Goal: Task Accomplishment & Management: Manage account settings

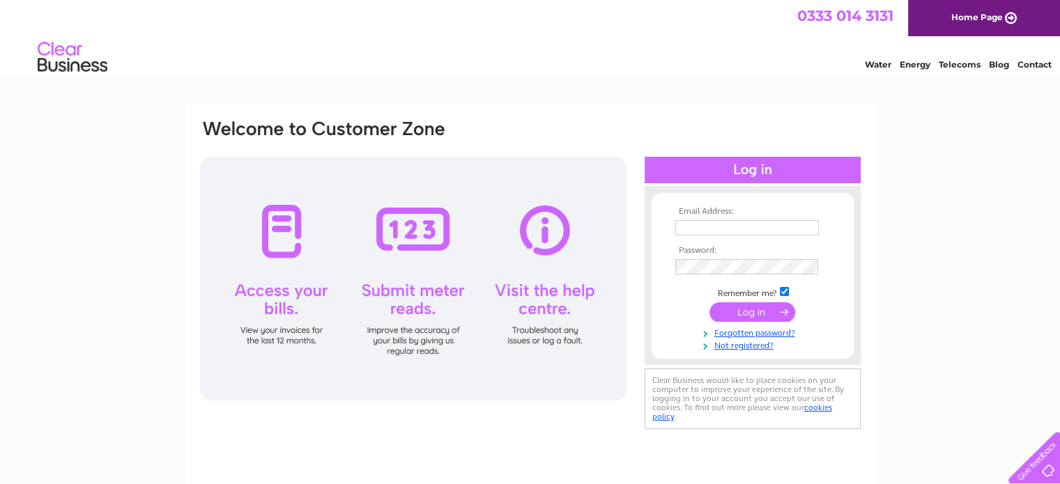
type input "nick@kitchensbynickmcnally.co.uk"
click at [751, 316] on input "submit" at bounding box center [752, 312] width 86 height 20
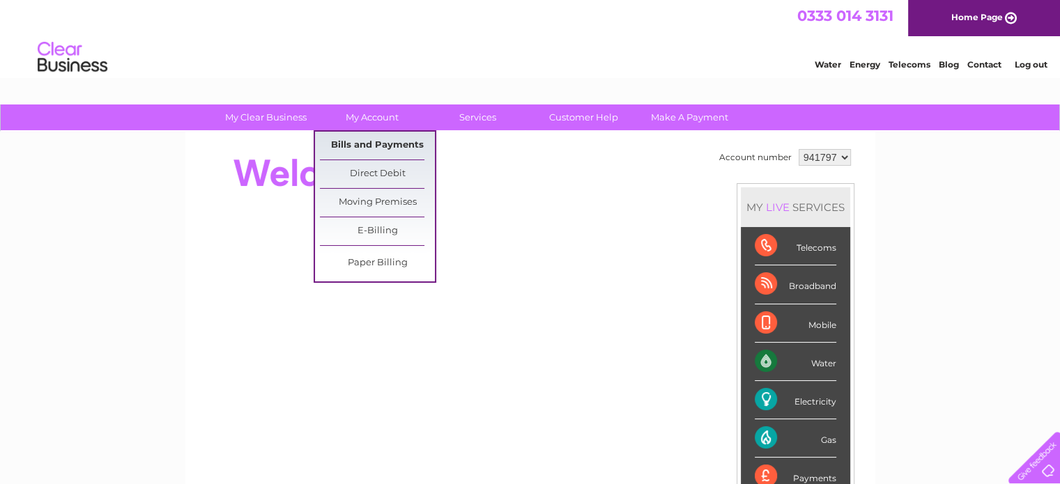
click at [358, 147] on link "Bills and Payments" at bounding box center [377, 146] width 115 height 28
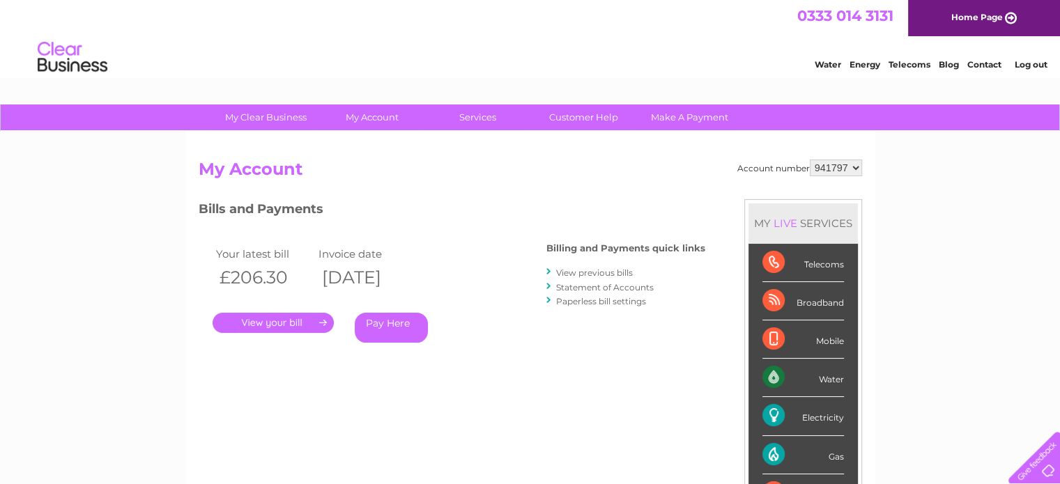
click at [622, 269] on link "View previous bills" at bounding box center [594, 273] width 77 height 10
click at [546, 269] on div at bounding box center [549, 271] width 6 height 13
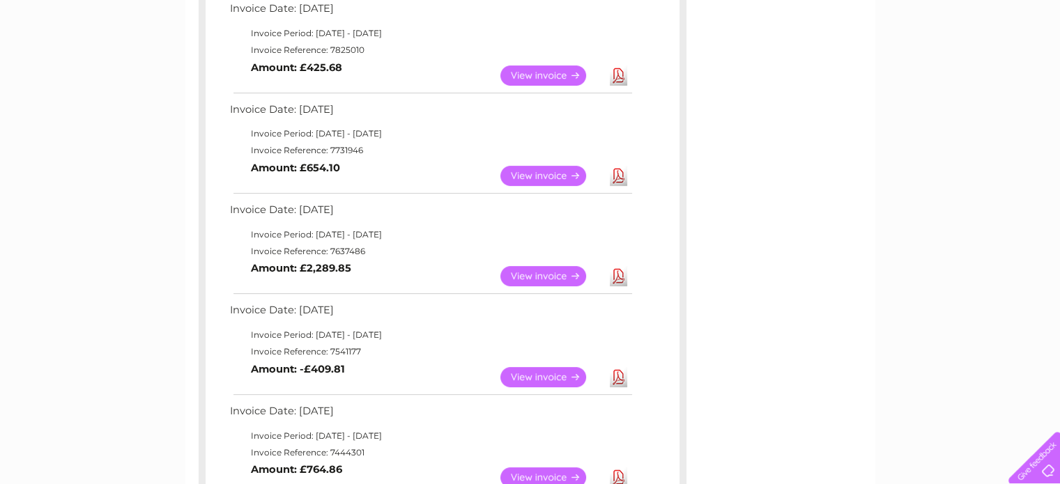
scroll to position [488, 0]
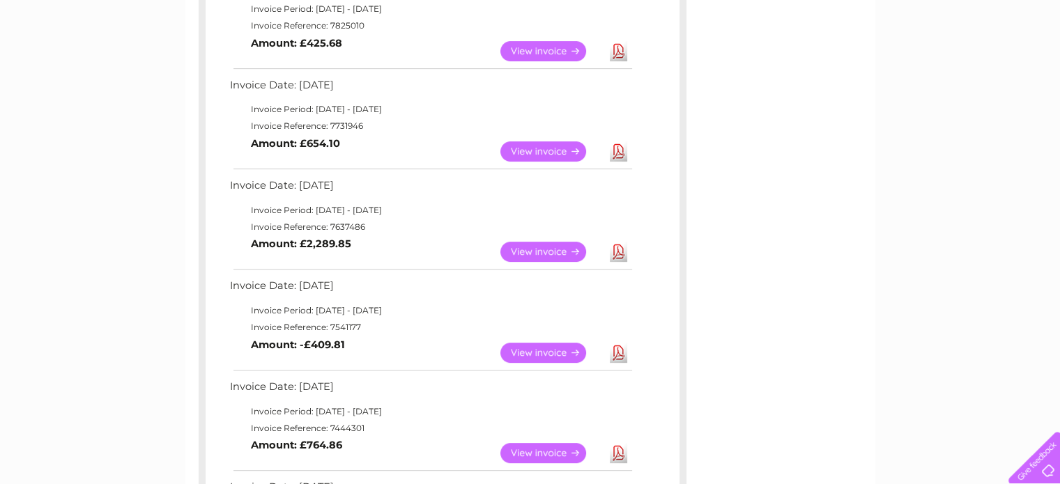
click at [534, 250] on link "View" at bounding box center [551, 252] width 102 height 20
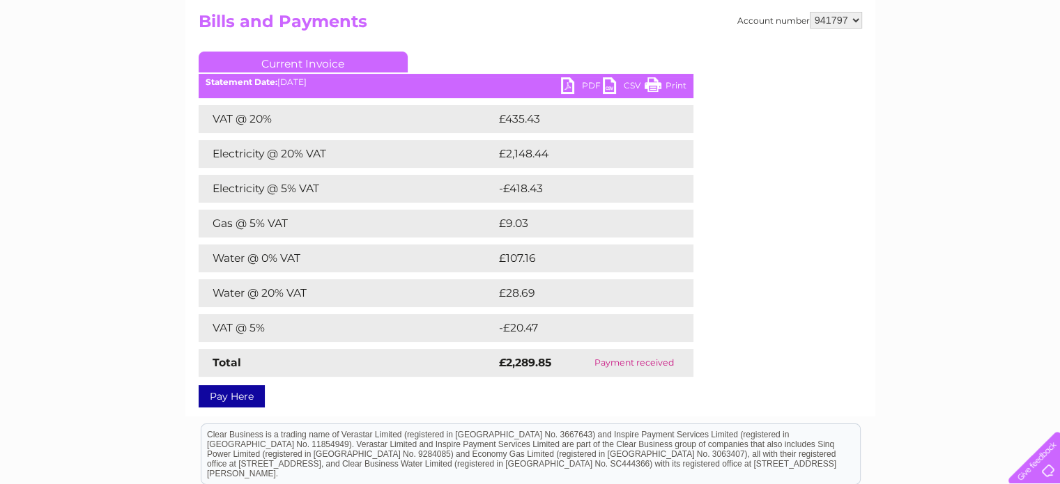
scroll to position [70, 0]
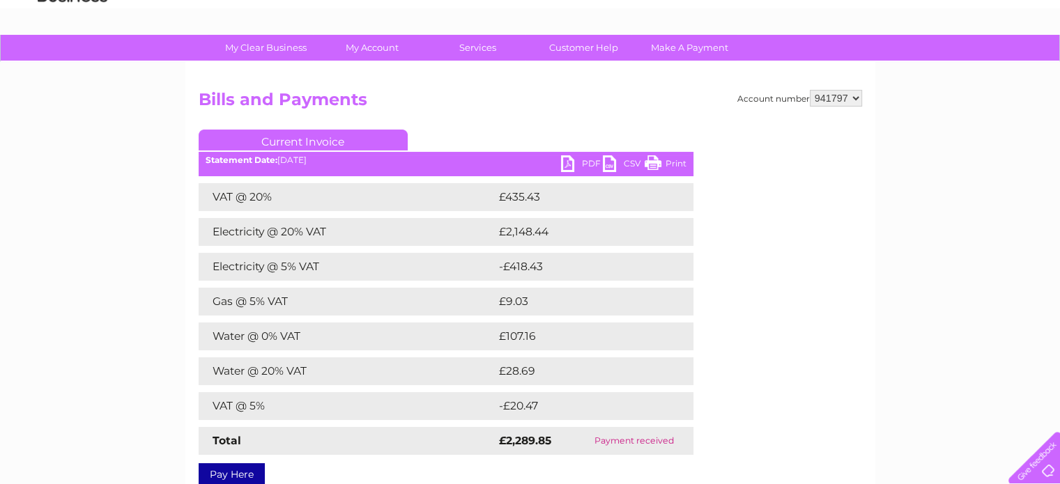
click at [576, 158] on link "PDF" at bounding box center [582, 165] width 42 height 20
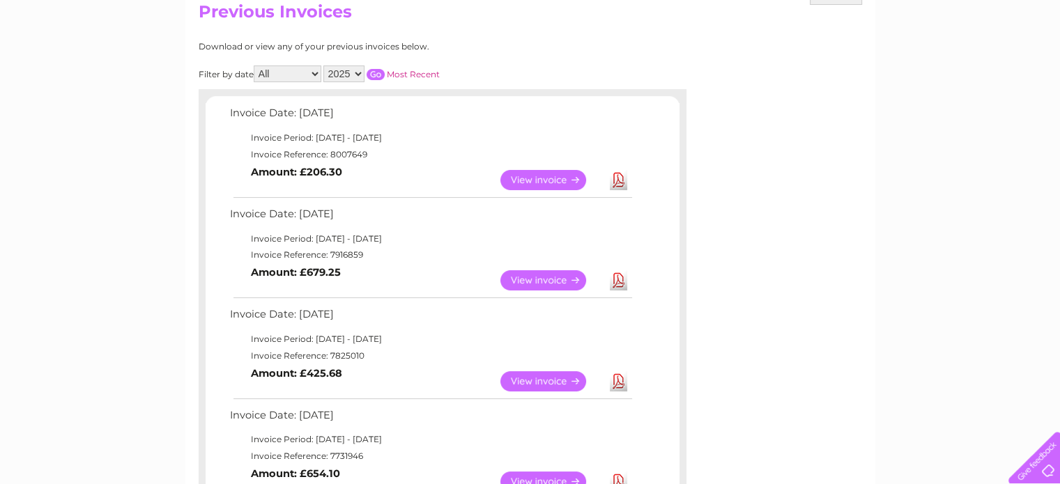
scroll to position [137, 0]
